Goal: Feedback & Contribution: Contribute content

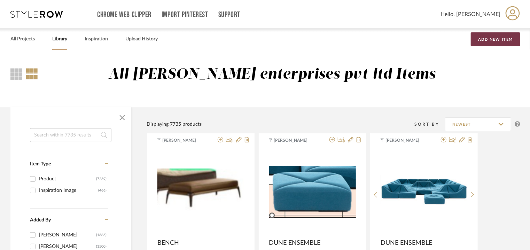
click at [493, 44] on button "Add New Item" at bounding box center [495, 39] width 49 height 14
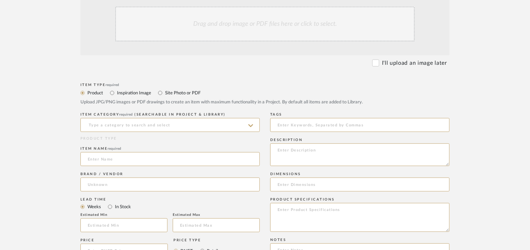
scroll to position [209, 0]
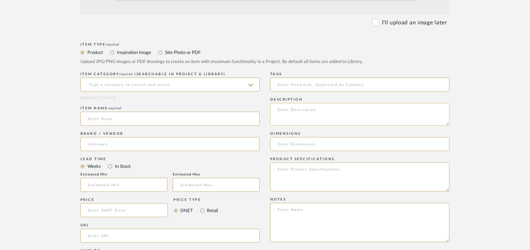
paste textarea "Type: Pendant lamp Designer : Na Dimension(s): D180mm Weight : Na Materials & F…"
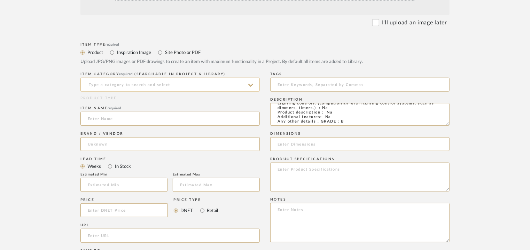
type textarea "Type: Pendant lamp Designer : Na Dimension(s): D180mm Weight : Na Materials & F…"
click at [170, 81] on input at bounding box center [169, 85] width 179 height 14
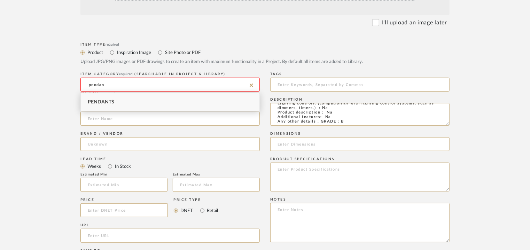
click at [113, 101] on span "Pendants" at bounding box center [101, 102] width 26 height 5
type input "Pendants"
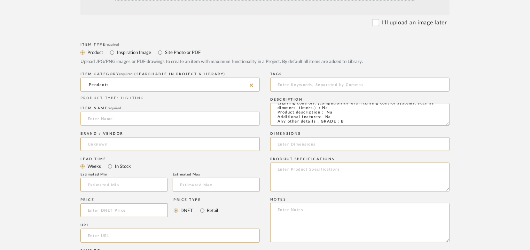
click at [132, 117] on input at bounding box center [169, 119] width 179 height 14
type input "PENDANT LIGHT"
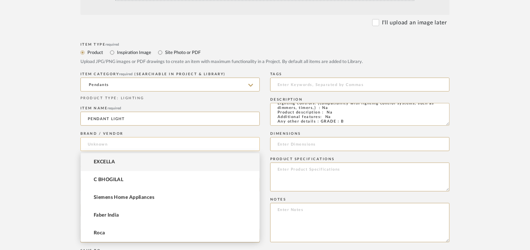
click at [123, 147] on input at bounding box center [169, 144] width 179 height 14
click at [119, 158] on mat-option "EXCELLA" at bounding box center [170, 162] width 179 height 18
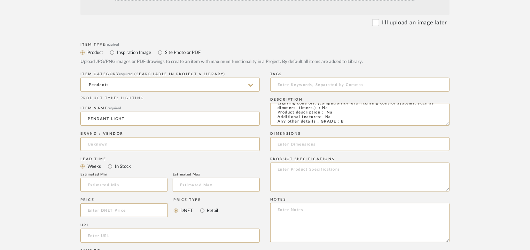
type input "EXCELLA"
drag, startPoint x: 111, startPoint y: 183, endPoint x: 104, endPoint y: 178, distance: 8.4
click at [110, 183] on input at bounding box center [123, 185] width 87 height 14
type input "17"
drag, startPoint x: 305, startPoint y: 85, endPoint x: 308, endPoint y: 83, distance: 4.1
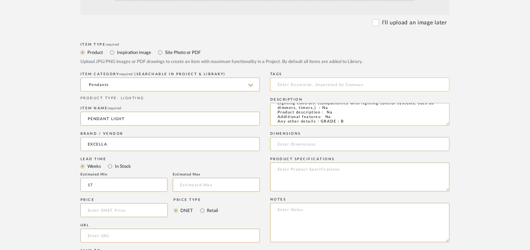
click at [307, 83] on input at bounding box center [359, 85] width 179 height 14
type input "g"
type input "GRADE B,"
click at [309, 117] on textarea "Type: Pendant lamp Designer : Na Dimension(s): D180mm Weight : Na Materials & F…" at bounding box center [359, 114] width 179 height 23
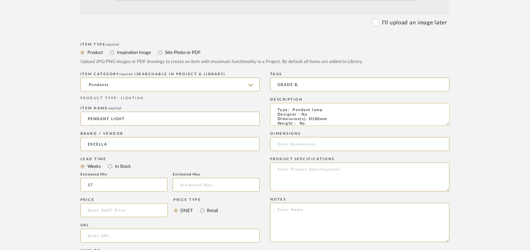
click at [334, 117] on textarea "Type: Pendant lamp Designer : Na Dimension(s): D180mm Weight : Na Materials & F…" at bounding box center [359, 114] width 179 height 23
drag, startPoint x: 333, startPoint y: 119, endPoint x: 309, endPoint y: 118, distance: 23.3
click at [309, 118] on textarea "Type: Pendant lamp Designer : Na Dimension(s): D180mm Weight : Na Materials & F…" at bounding box center [359, 114] width 179 height 23
paste input "D180mm"
type input "D180mm"
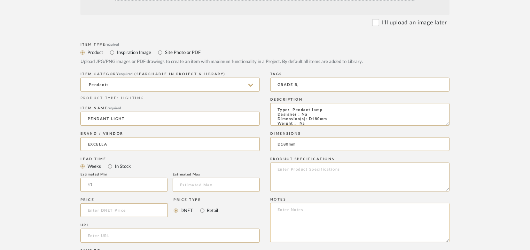
paste textarea "Price: INR.11.250/- Lead time : 120days after confirmation of size. Customisabl…"
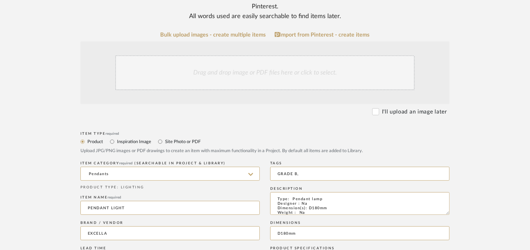
scroll to position [104, 0]
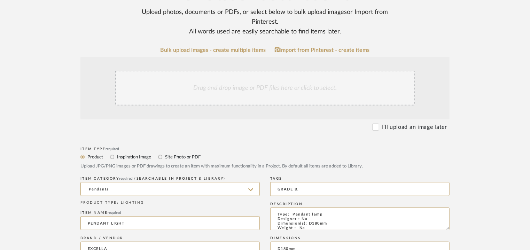
type textarea "Price: INR.11.250/- Lead time : 120days after confirmation of size. Customisabl…"
click at [242, 86] on div "Drag and drop image or PDF files here or click to select." at bounding box center [264, 88] width 299 height 35
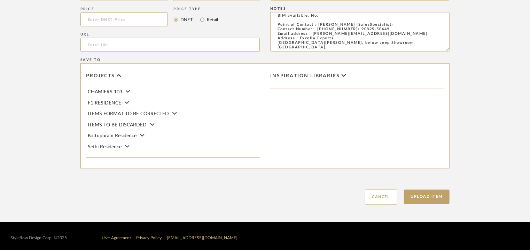
scroll to position [478, 0]
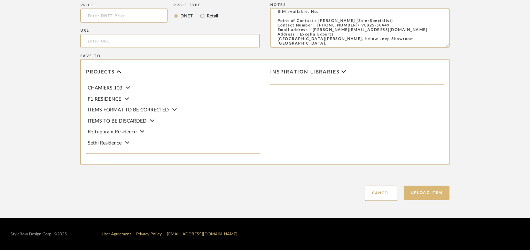
click at [427, 194] on button "Upload Item" at bounding box center [427, 193] width 46 height 14
